Goal: Register for event/course

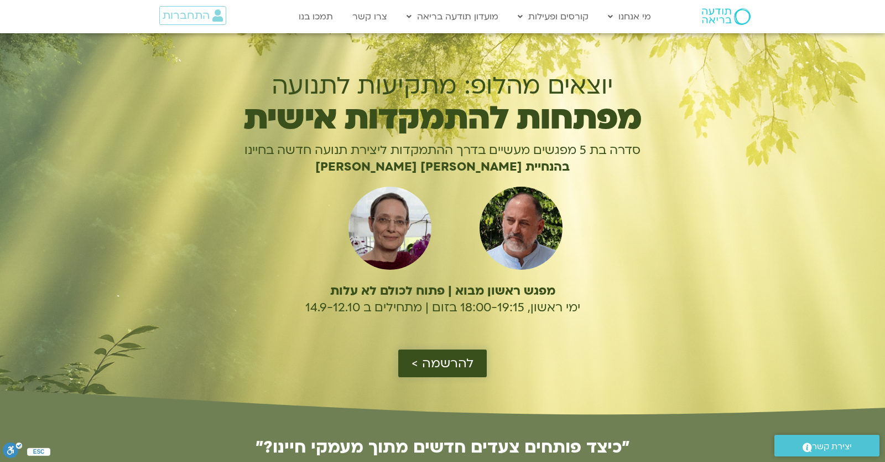
click at [438, 366] on span "להרשמה >" at bounding box center [443, 363] width 62 height 14
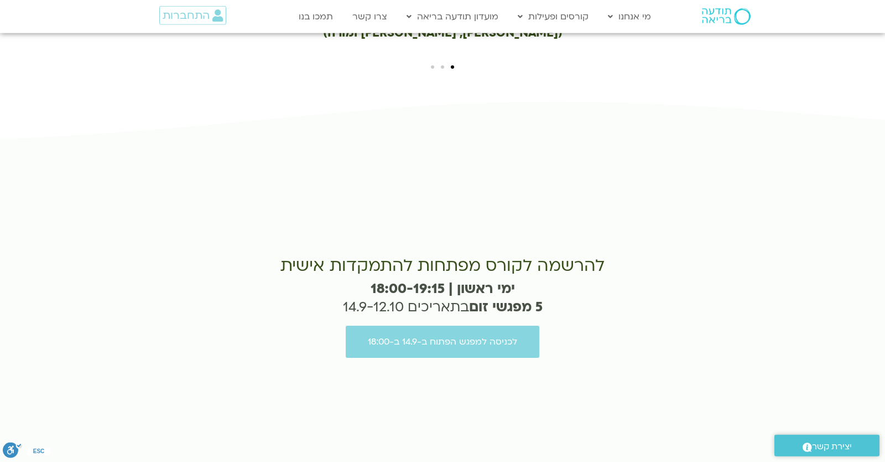
click at [439, 362] on div "להרשמה לקורס מפתחות להתמקדות אישית ימי ראשון | 18:00-19:15 5 מפגשי זום בתאריכים…" at bounding box center [443, 307] width 551 height 348
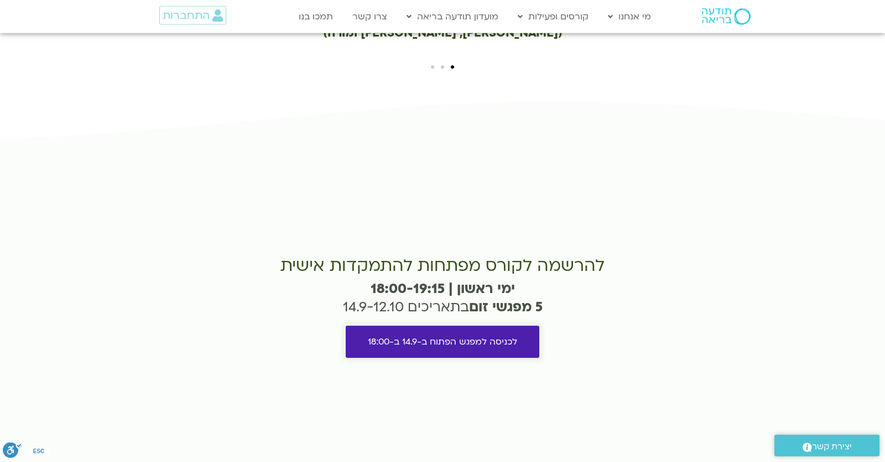
click at [447, 325] on link "לכניסה למפגש הפתוח ב-14.9 ב-18:00" at bounding box center [443, 341] width 194 height 32
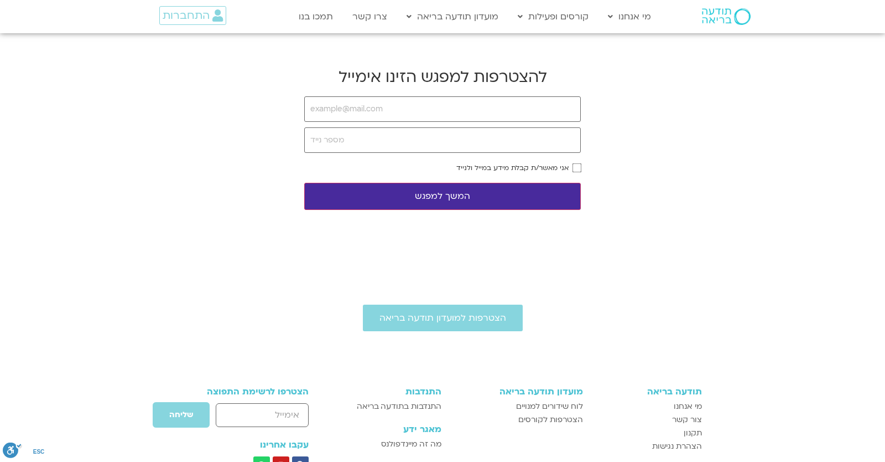
click at [425, 122] on form "אני מאשר/ת קבלת מידע במייל ולנייד המשך למפגש" at bounding box center [442, 152] width 277 height 113
click at [419, 114] on input "email" at bounding box center [442, 108] width 277 height 25
click at [371, 110] on input "email" at bounding box center [442, 108] width 277 height 25
click at [367, 110] on input "email" at bounding box center [442, 108] width 277 height 25
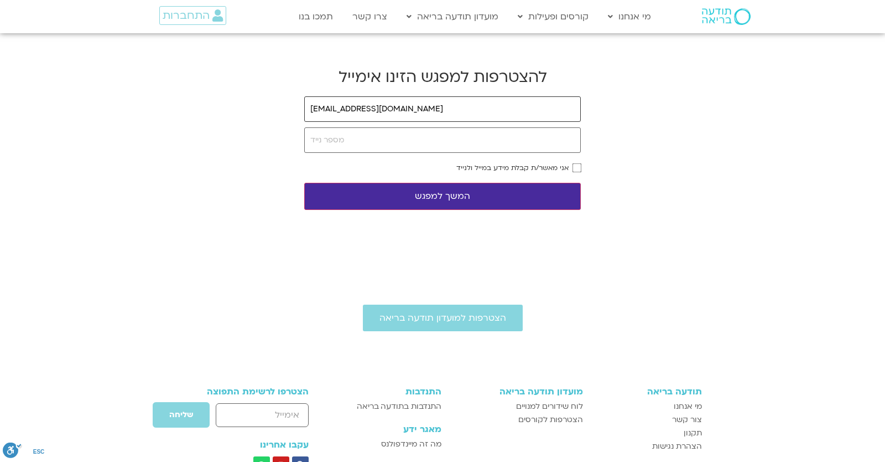
type input "yonatanrf3@gmail.com"
click at [358, 130] on input "tel" at bounding box center [442, 139] width 277 height 25
click at [348, 141] on input "tel" at bounding box center [442, 139] width 277 height 25
click at [334, 146] on input "tel" at bounding box center [442, 139] width 277 height 25
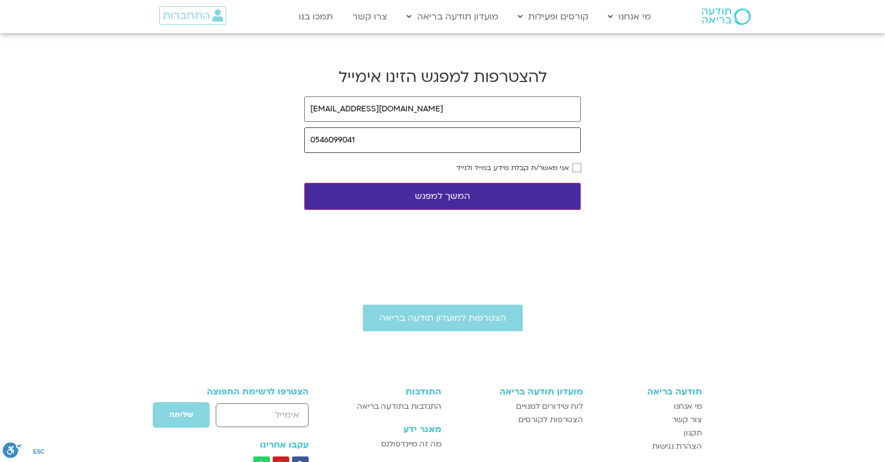
type input "0546099041"
click at [527, 167] on label "אני מאשר/ת קבלת מידע במייל ולנייד" at bounding box center [513, 168] width 112 height 8
click at [548, 189] on button "המשך למפגש" at bounding box center [442, 196] width 277 height 27
